Goal: Task Accomplishment & Management: Manage account settings

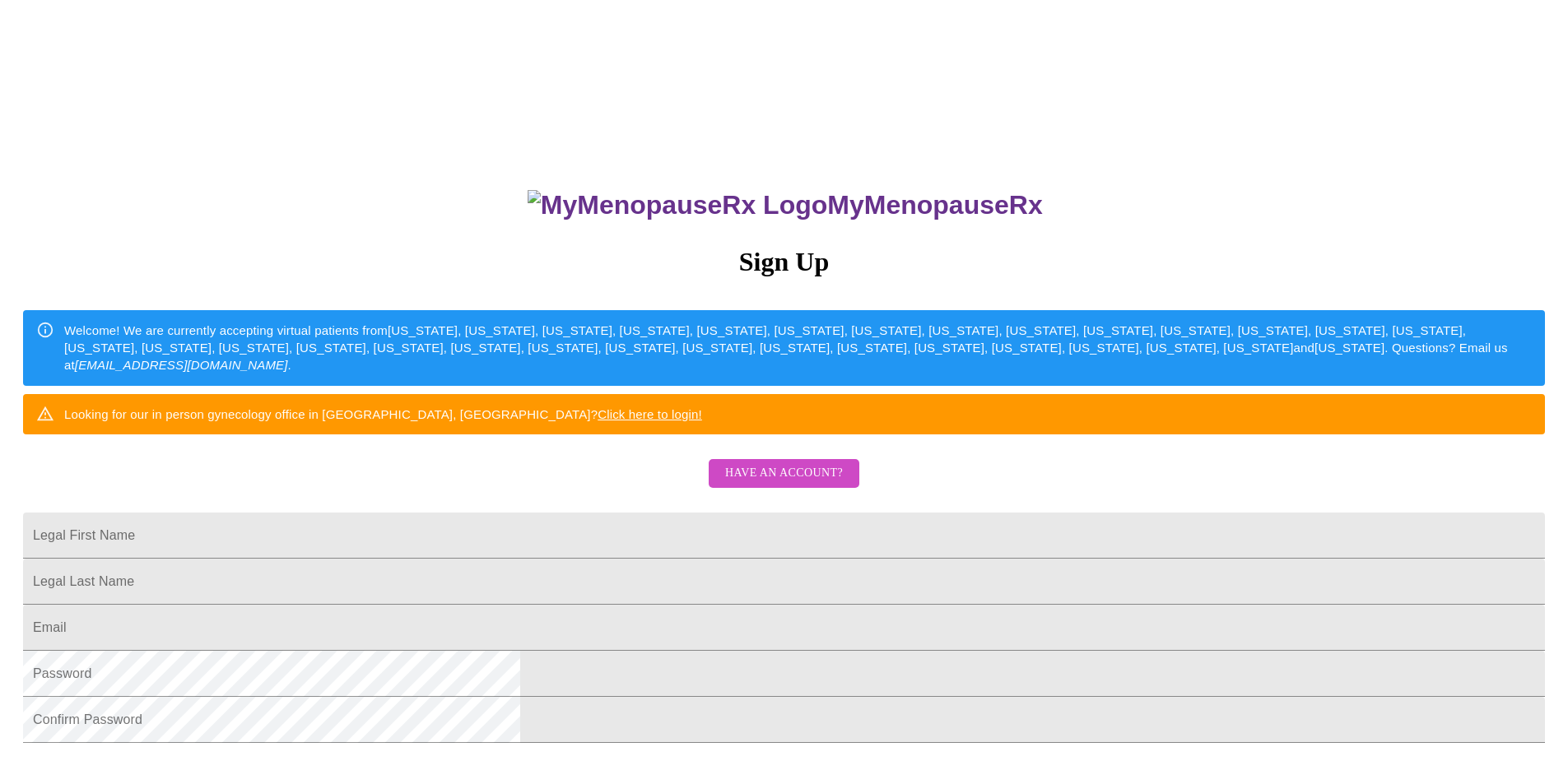
click at [777, 484] on span "Have an account?" at bounding box center [783, 473] width 118 height 20
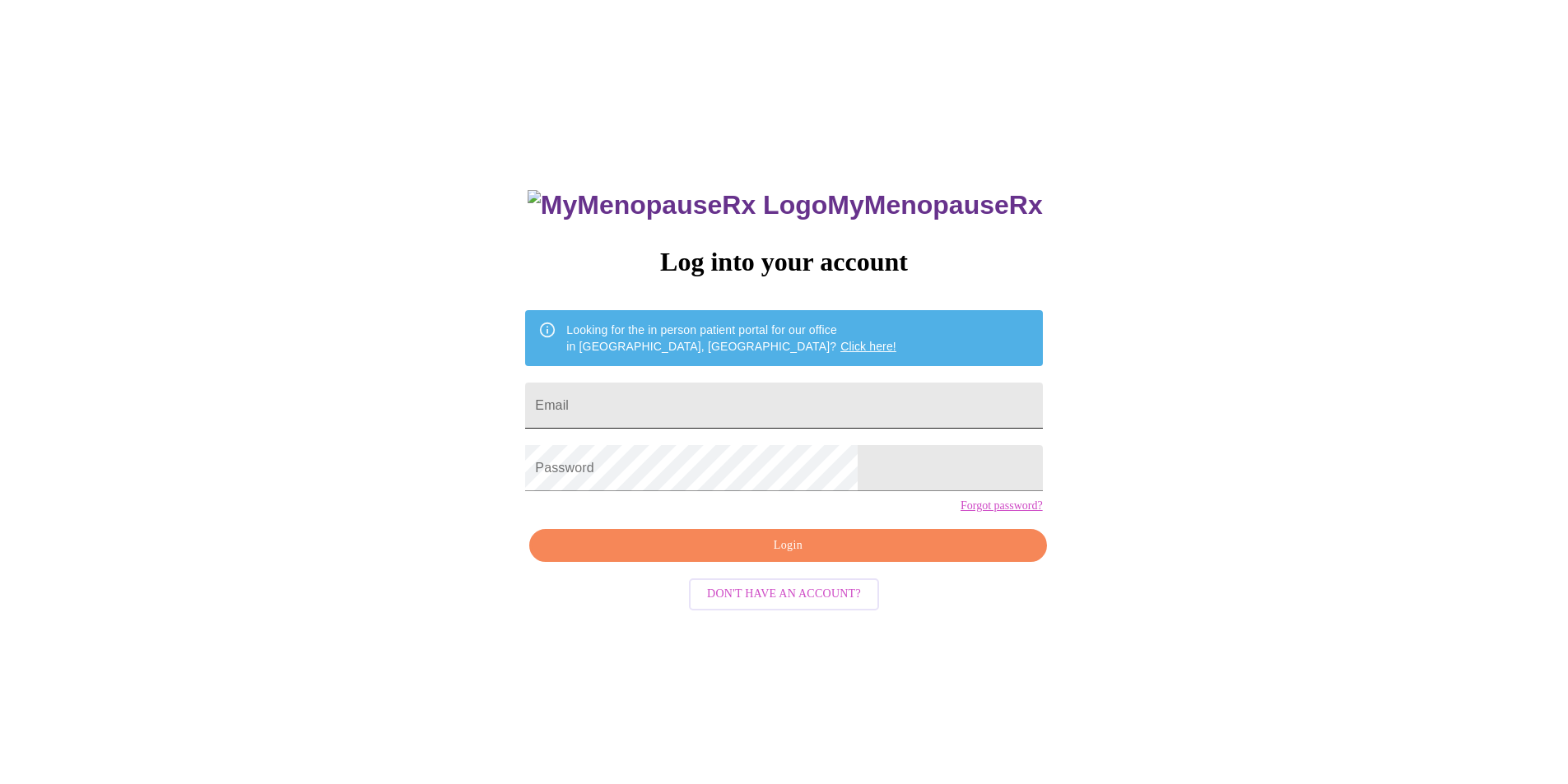
click at [758, 395] on input "Email" at bounding box center [783, 406] width 516 height 46
type input "[EMAIL_ADDRESS][DOMAIN_NAME]"
click at [795, 562] on button "Login" at bounding box center [787, 546] width 516 height 34
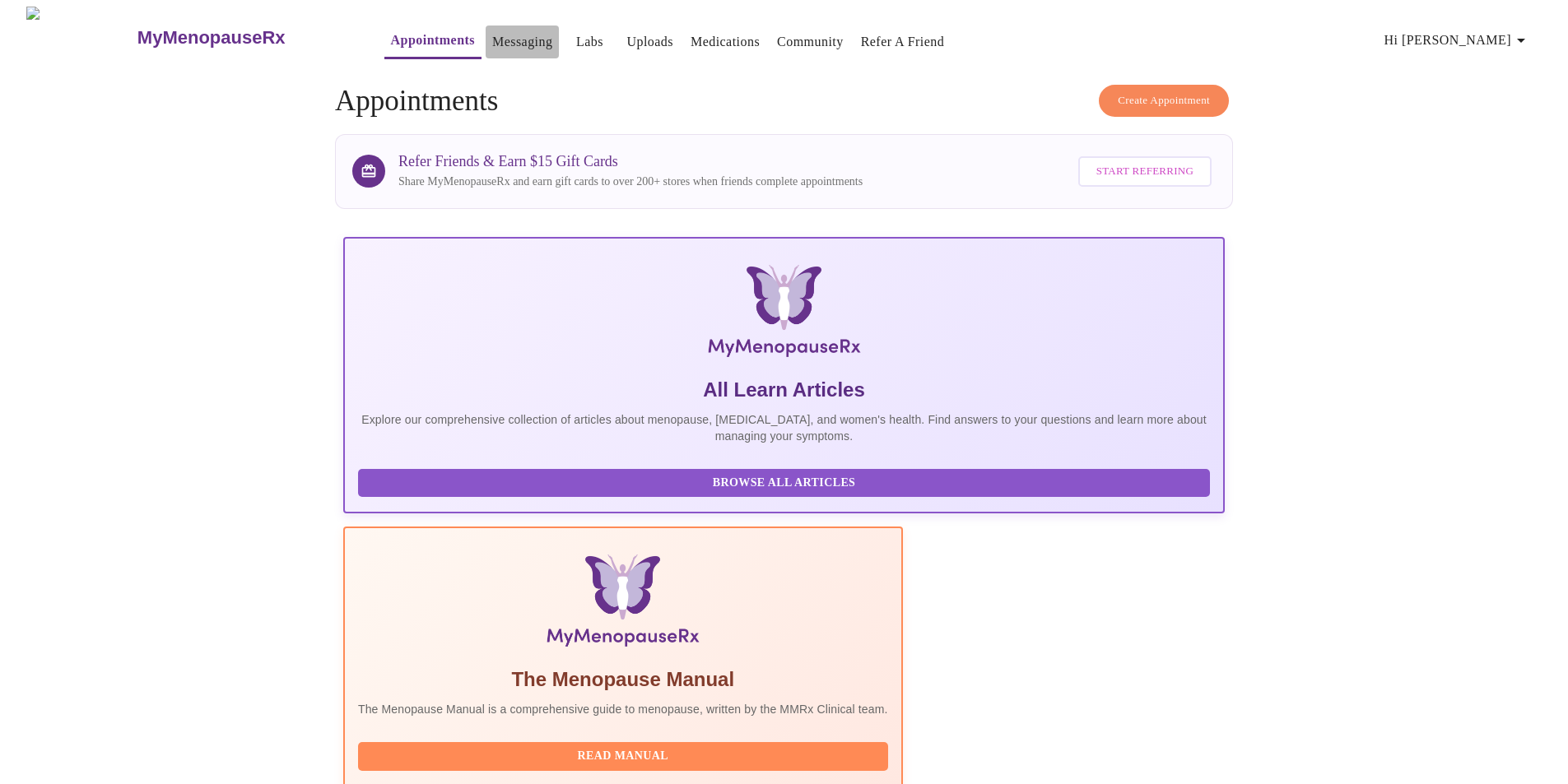
click at [493, 32] on link "Messaging" at bounding box center [523, 42] width 60 height 23
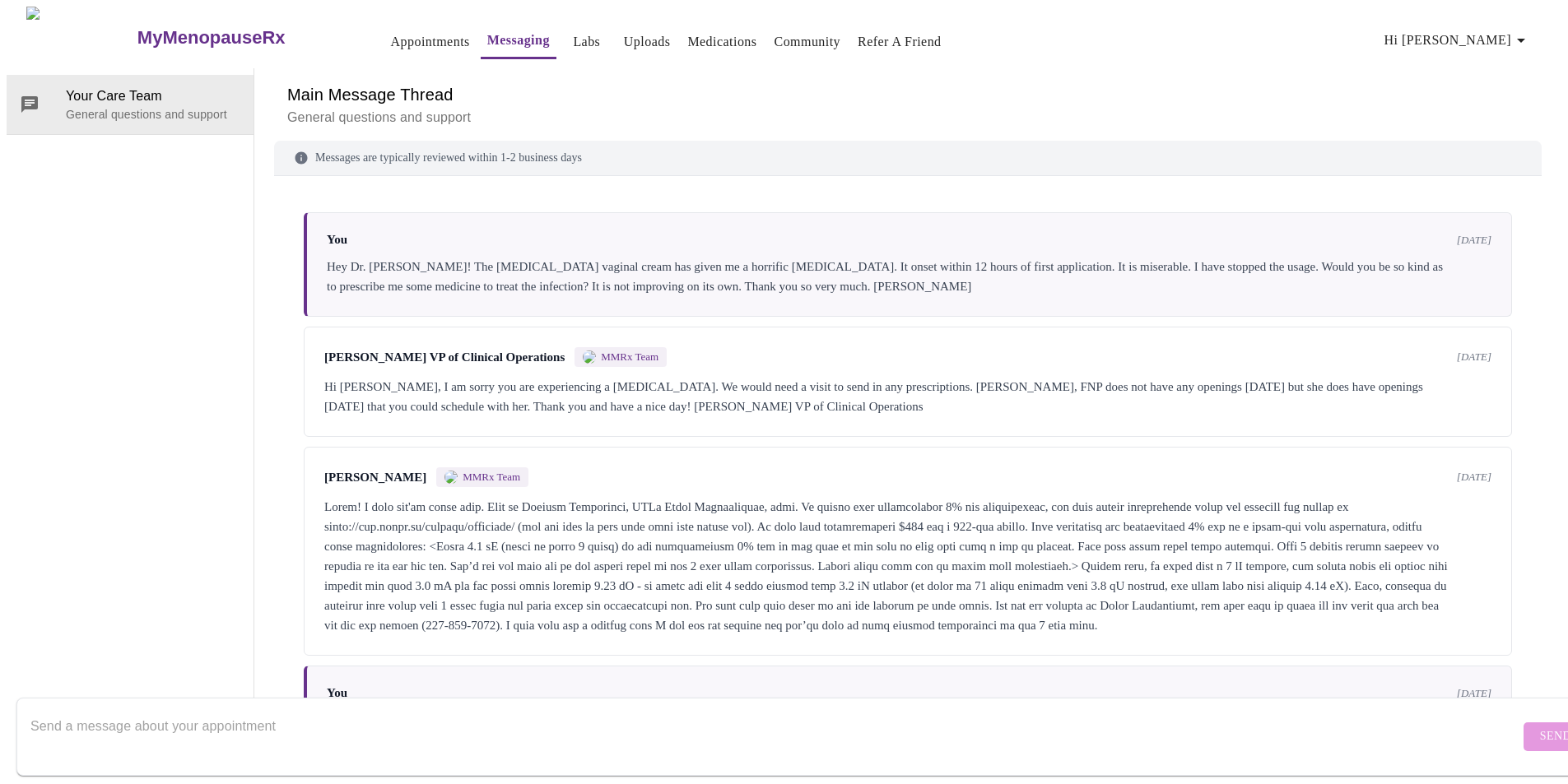
click at [1517, 35] on span "Hi [PERSON_NAME]" at bounding box center [1456, 41] width 146 height 23
click at [1494, 87] on li "Invoices" at bounding box center [1494, 93] width 75 height 29
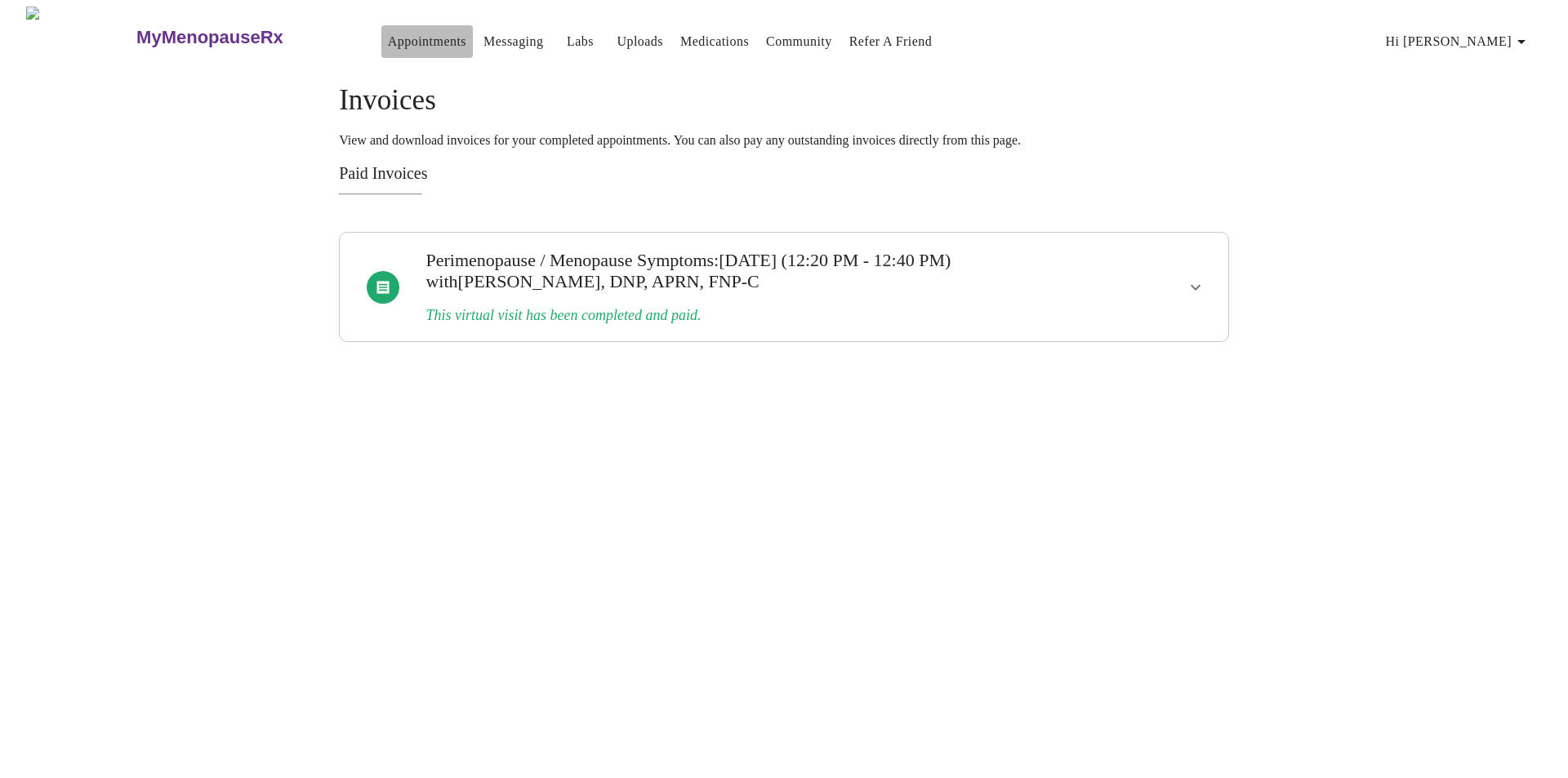
click at [410, 33] on link "Appointments" at bounding box center [426, 41] width 78 height 23
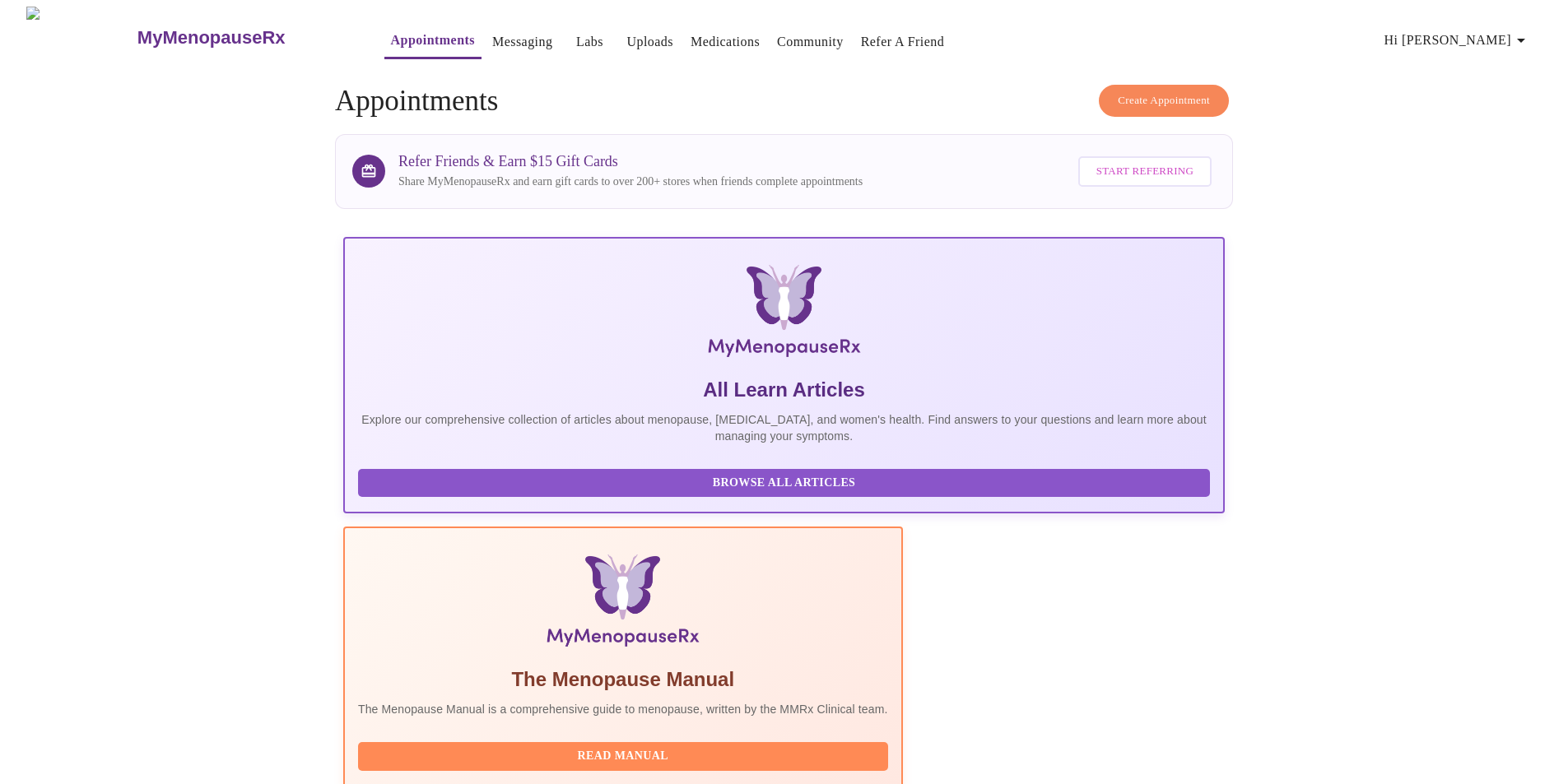
click at [1463, 41] on span "Hi [PERSON_NAME]" at bounding box center [1456, 41] width 146 height 23
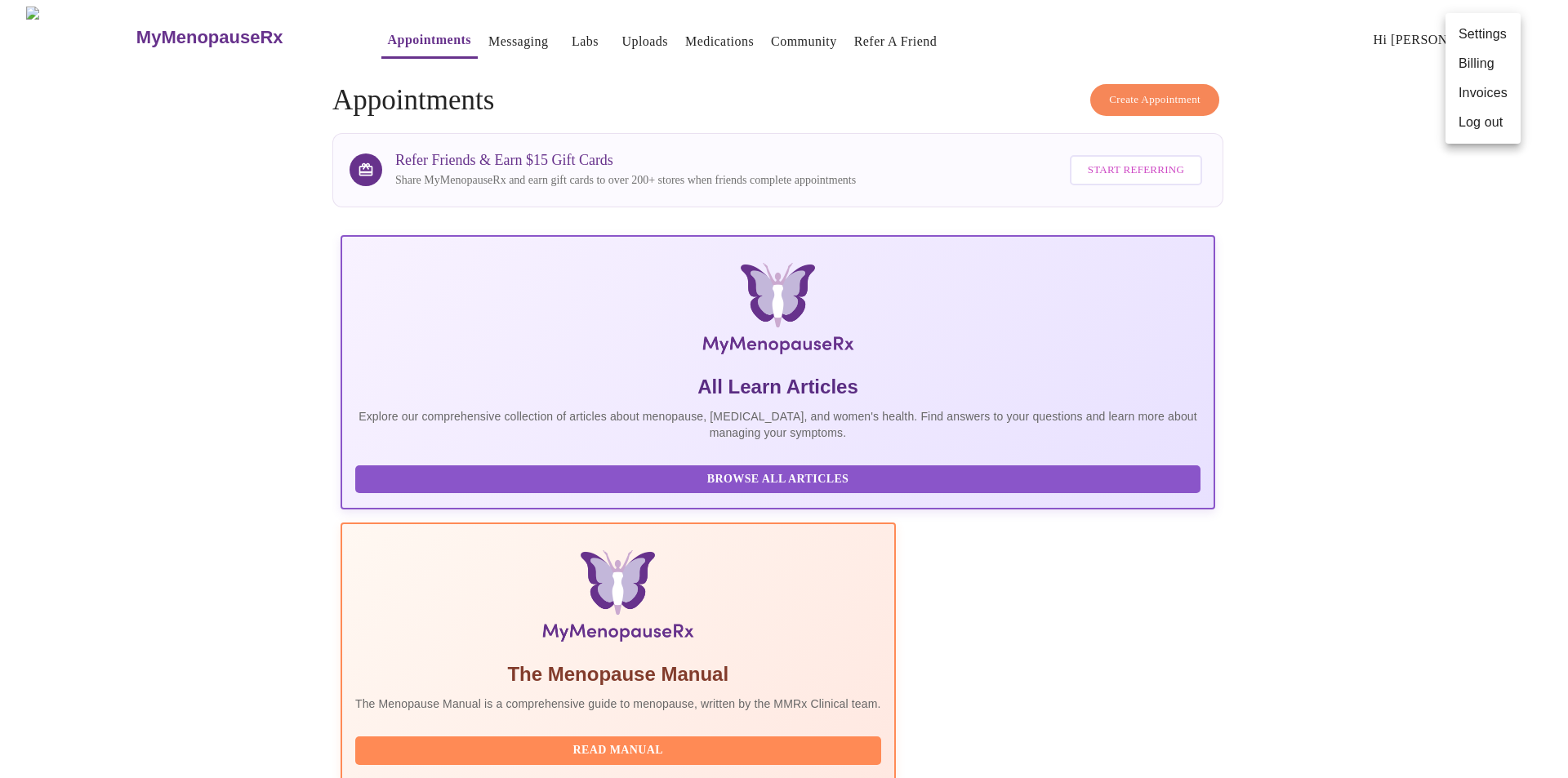
click at [1461, 120] on li "Log out" at bounding box center [1482, 122] width 75 height 29
